Goal: Transaction & Acquisition: Purchase product/service

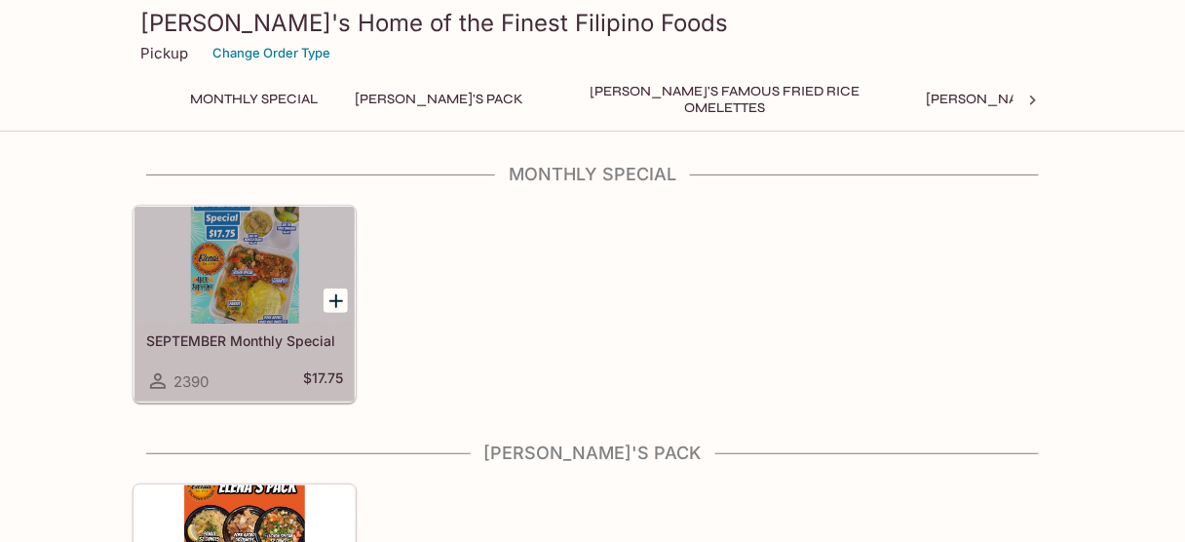
click at [219, 269] on div at bounding box center [245, 265] width 220 height 117
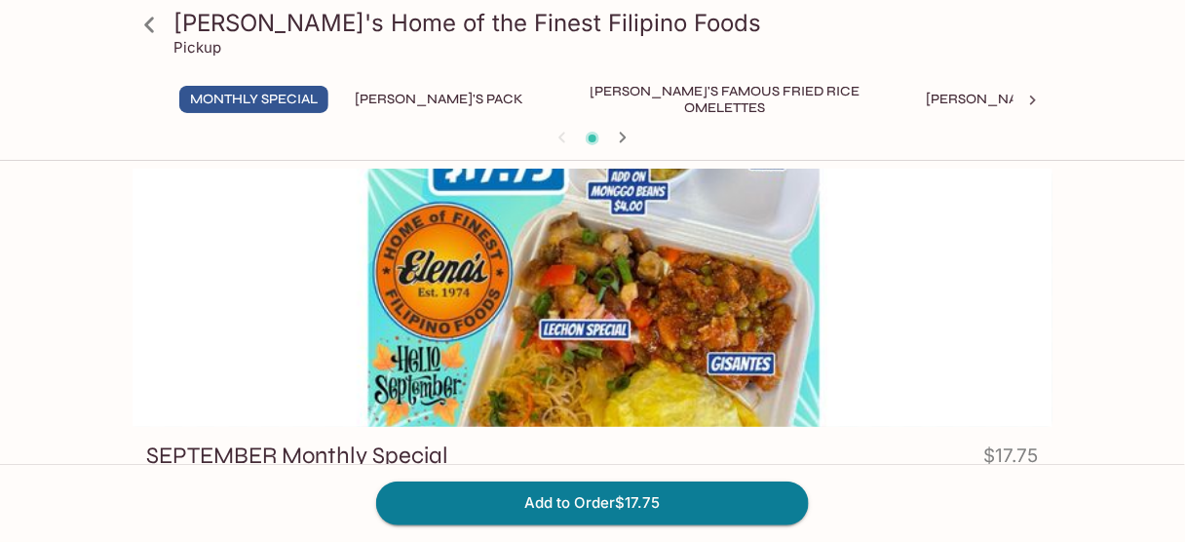
click at [403, 104] on button "[PERSON_NAME]'s Pack" at bounding box center [439, 99] width 190 height 27
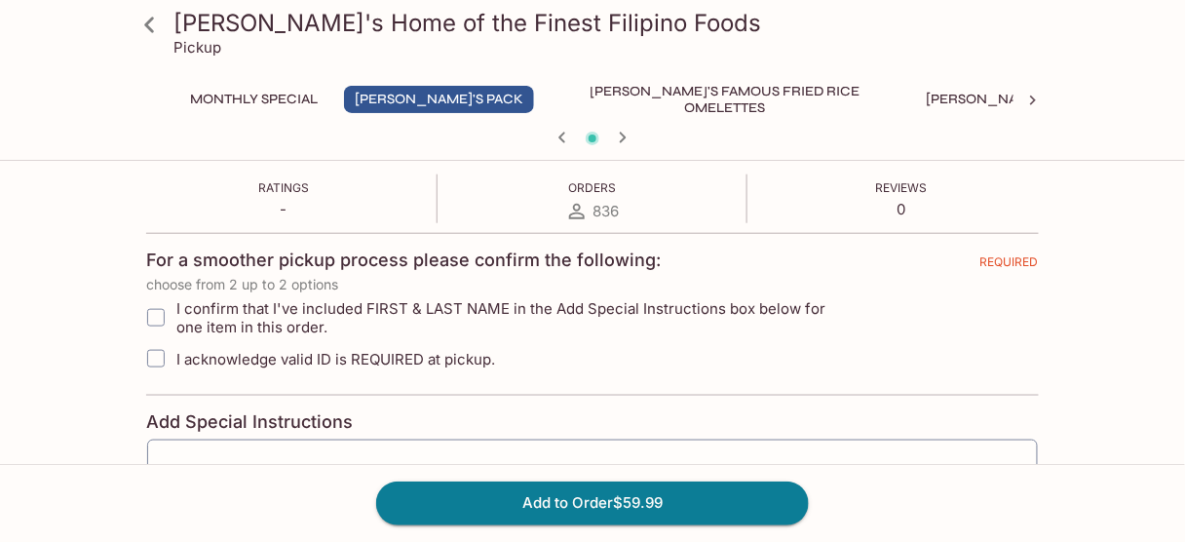
scroll to position [390, 0]
click at [150, 309] on input "I confirm that I've included FIRST & LAST NAME in the Add Special Instructions …" at bounding box center [155, 316] width 39 height 39
checkbox input "true"
click at [157, 354] on input "I acknowledge valid ID is REQUIRED at pickup." at bounding box center [155, 357] width 39 height 39
checkbox input "true"
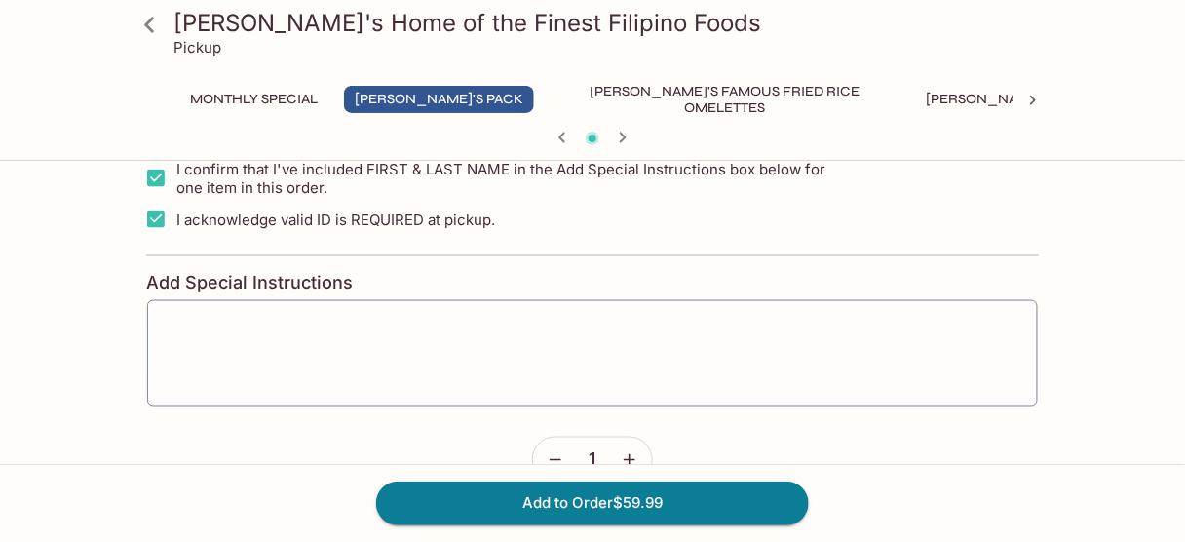
scroll to position [649, 0]
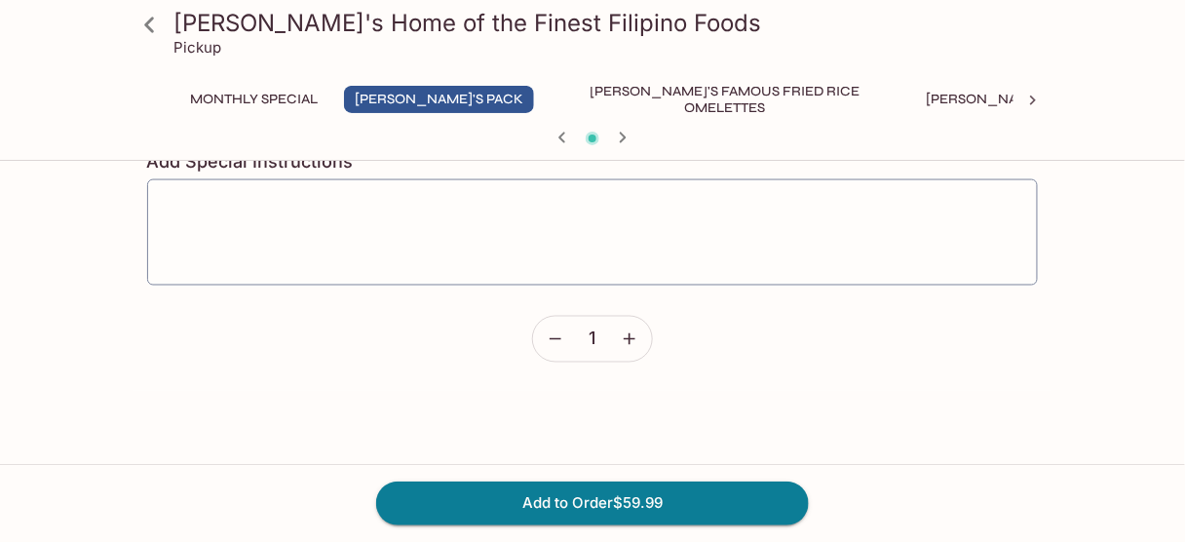
click at [577, 526] on div "Add to Order $59.99" at bounding box center [592, 503] width 1185 height 78
click at [571, 505] on button "Add to Order $59.99" at bounding box center [592, 502] width 433 height 43
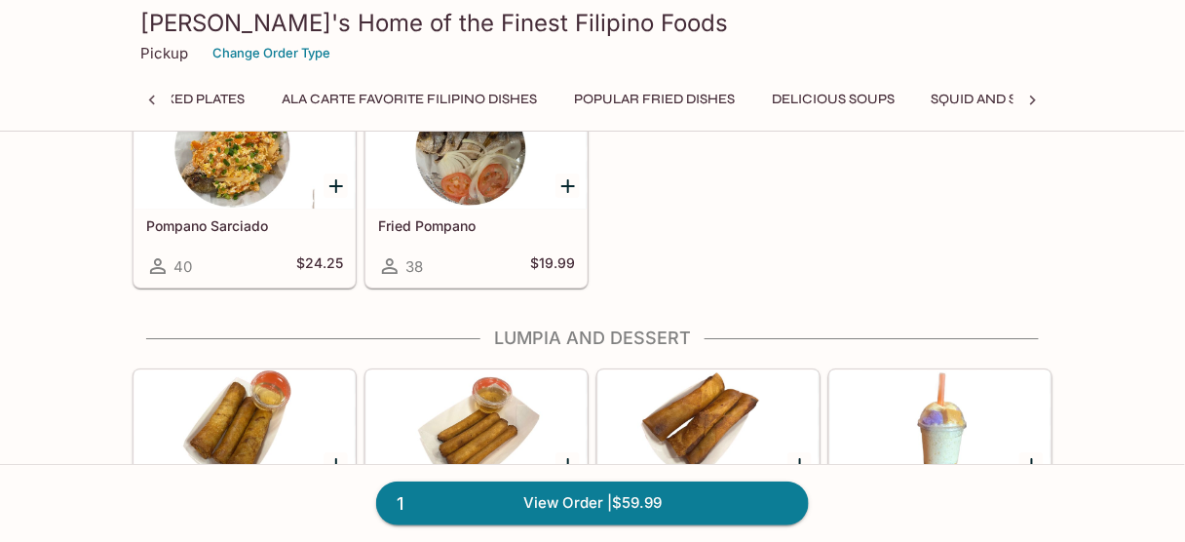
scroll to position [0, 1015]
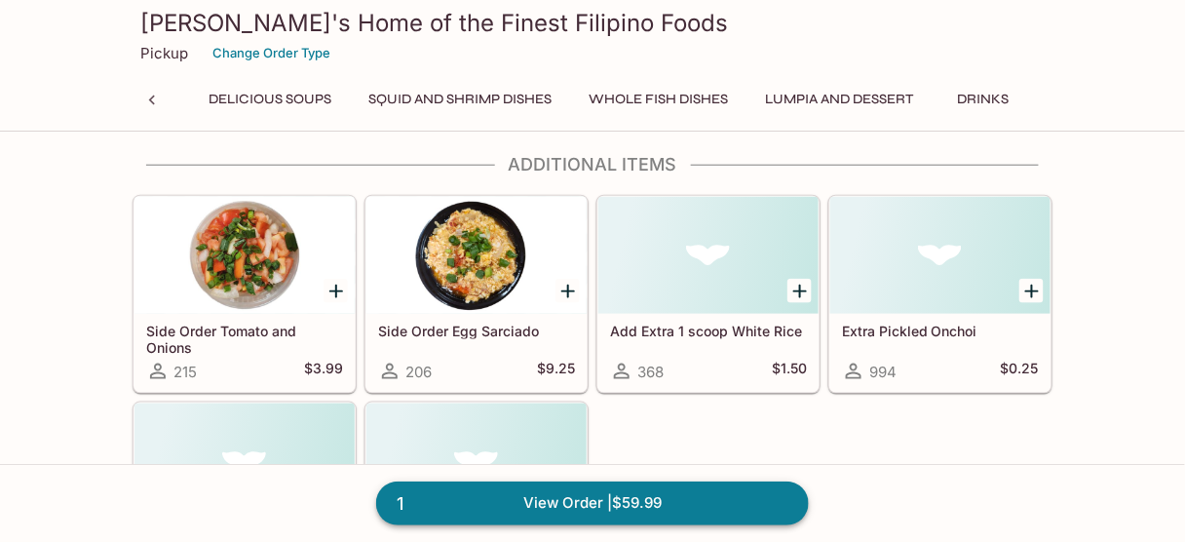
click at [461, 489] on link "1 View Order | $59.99" at bounding box center [592, 502] width 433 height 43
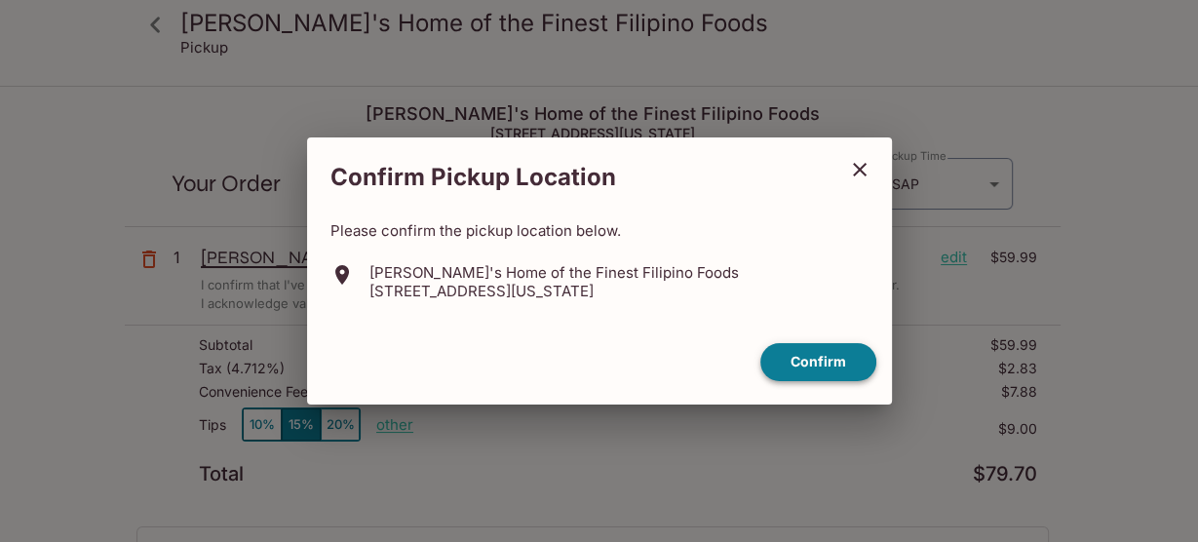
click at [803, 365] on button "Confirm" at bounding box center [818, 362] width 116 height 38
